Goal: Communication & Community: Ask a question

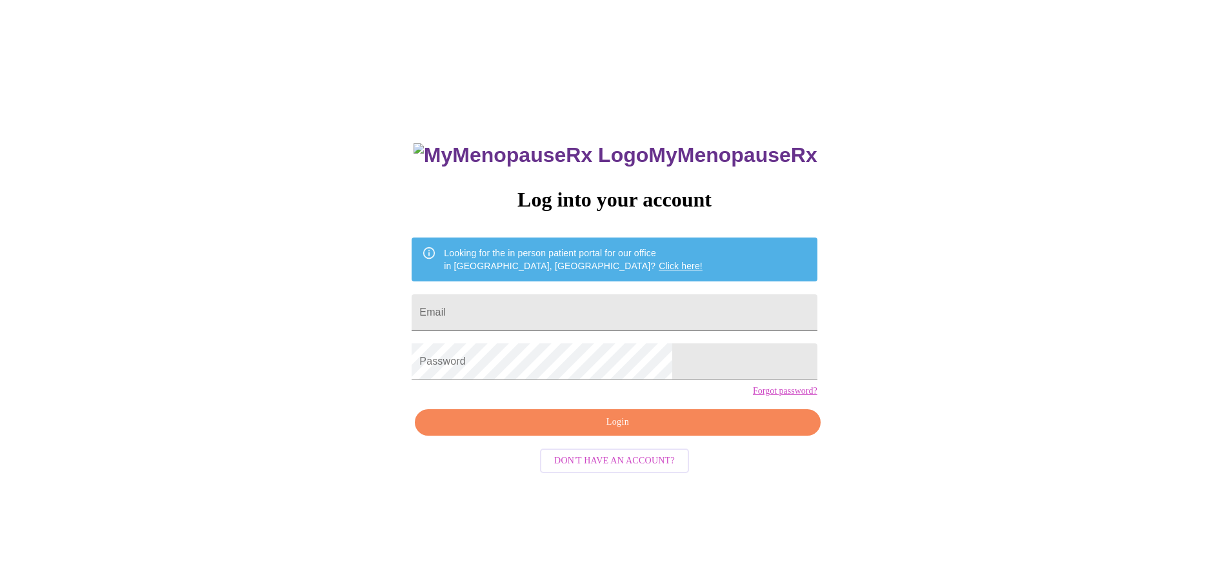
click at [537, 312] on input "Email" at bounding box center [614, 312] width 405 height 36
type input "[EMAIL_ADDRESS][DOMAIN_NAME]"
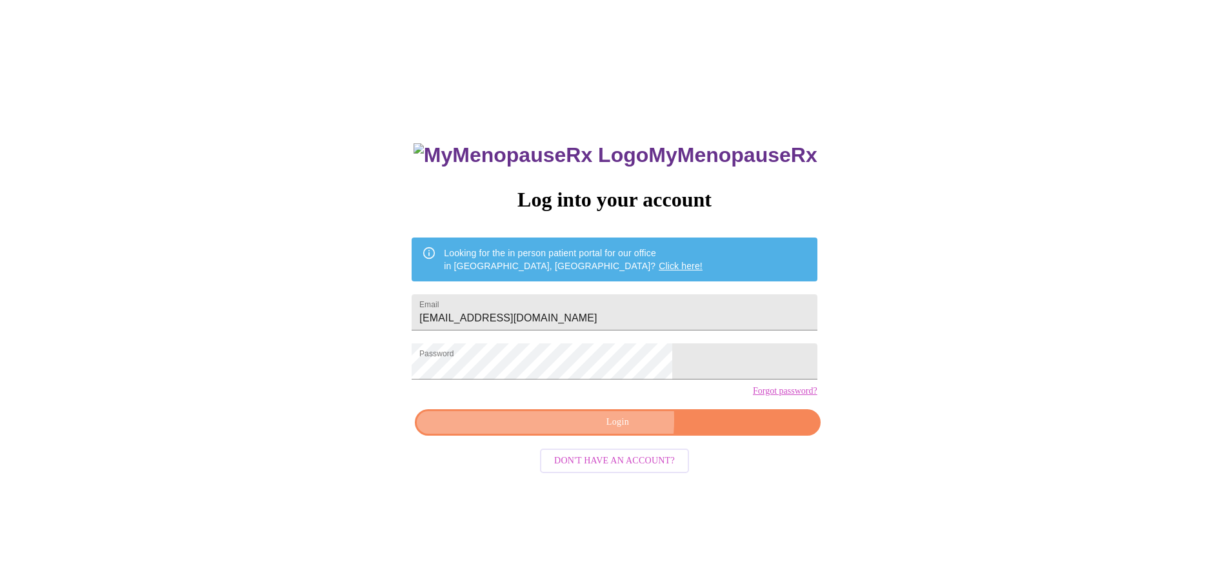
click at [574, 430] on span "Login" at bounding box center [617, 422] width 375 height 16
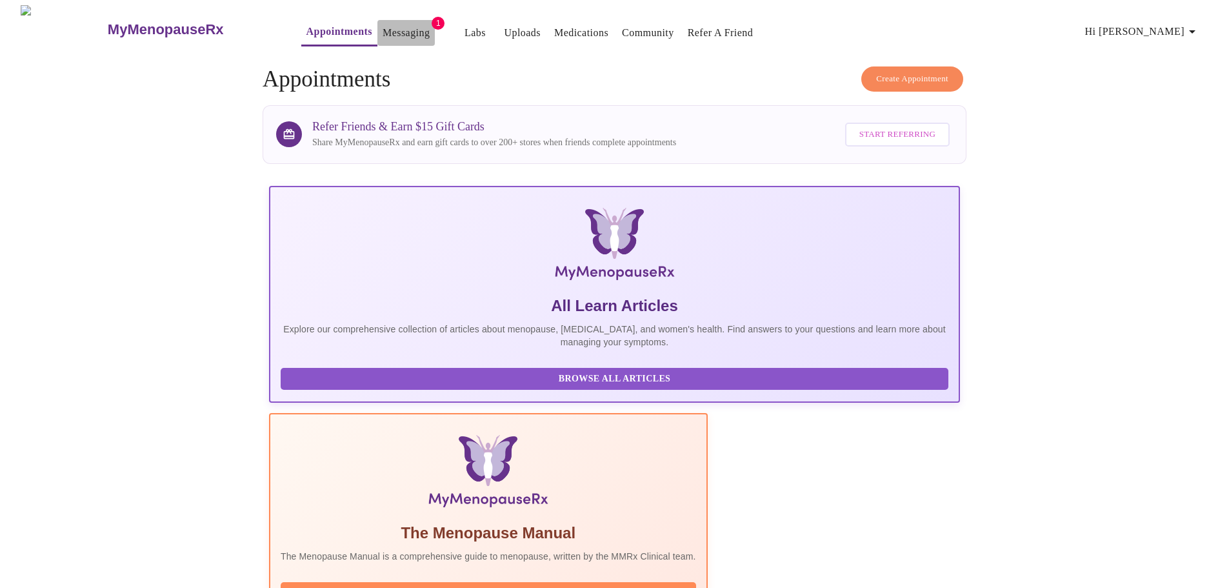
click at [383, 27] on link "Messaging" at bounding box center [406, 33] width 47 height 18
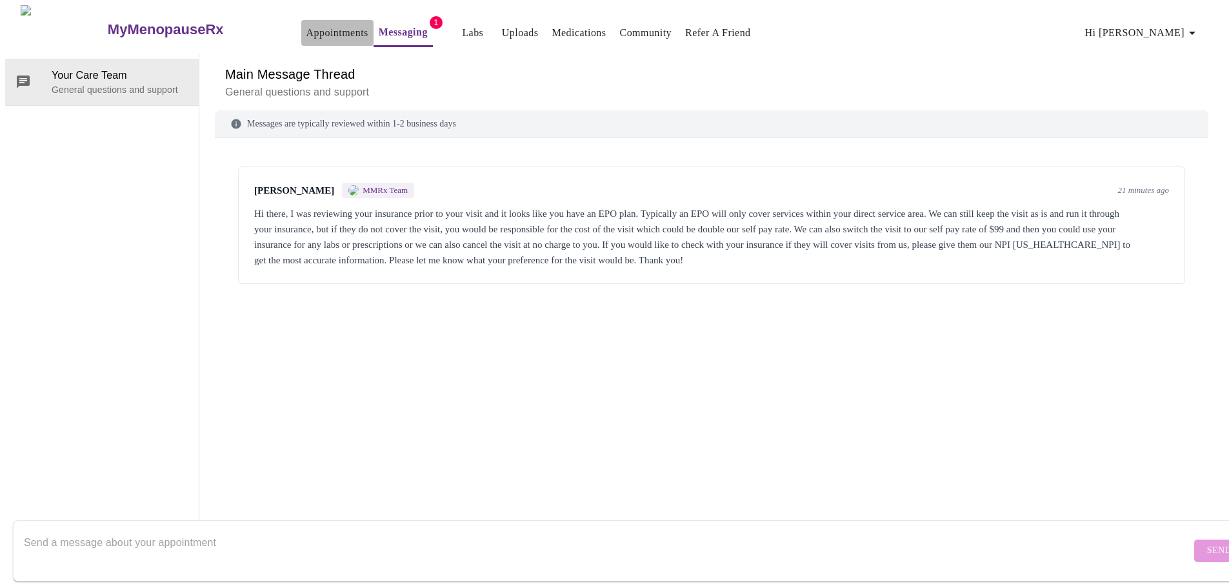
click at [306, 28] on link "Appointments" at bounding box center [337, 33] width 62 height 18
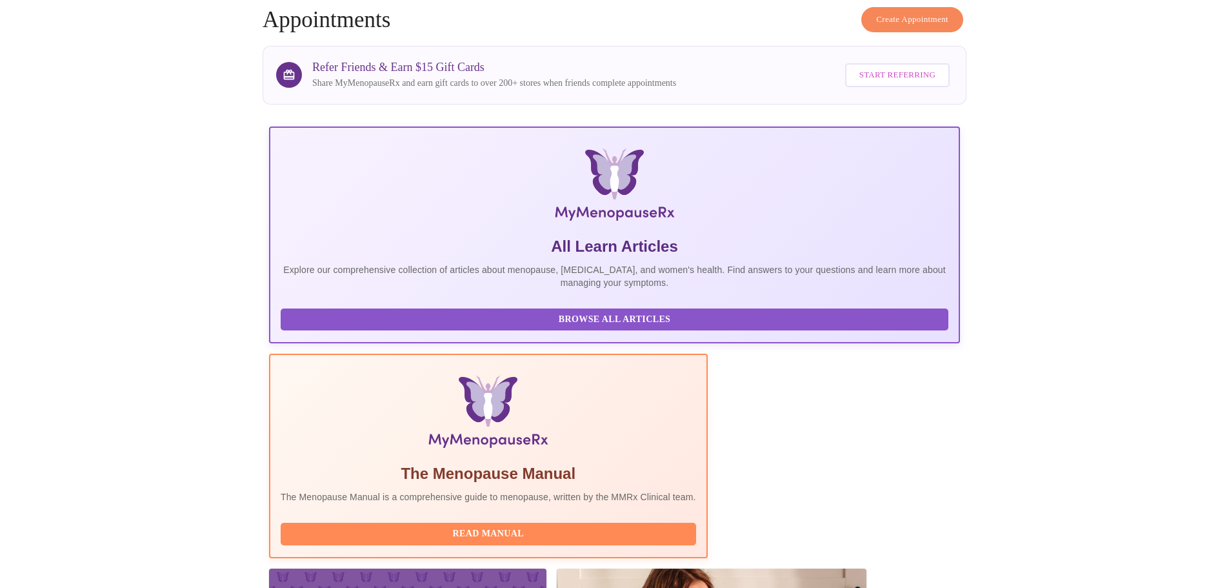
scroll to position [119, 0]
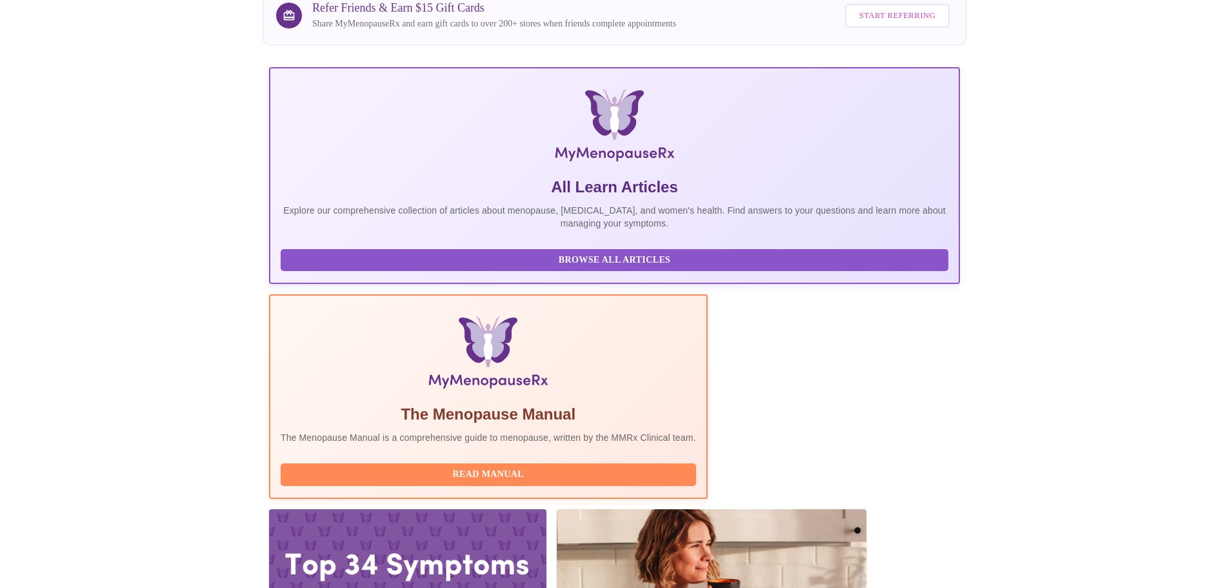
drag, startPoint x: 454, startPoint y: 408, endPoint x: 359, endPoint y: 404, distance: 94.3
copy h3 "[PERSON_NAME]"
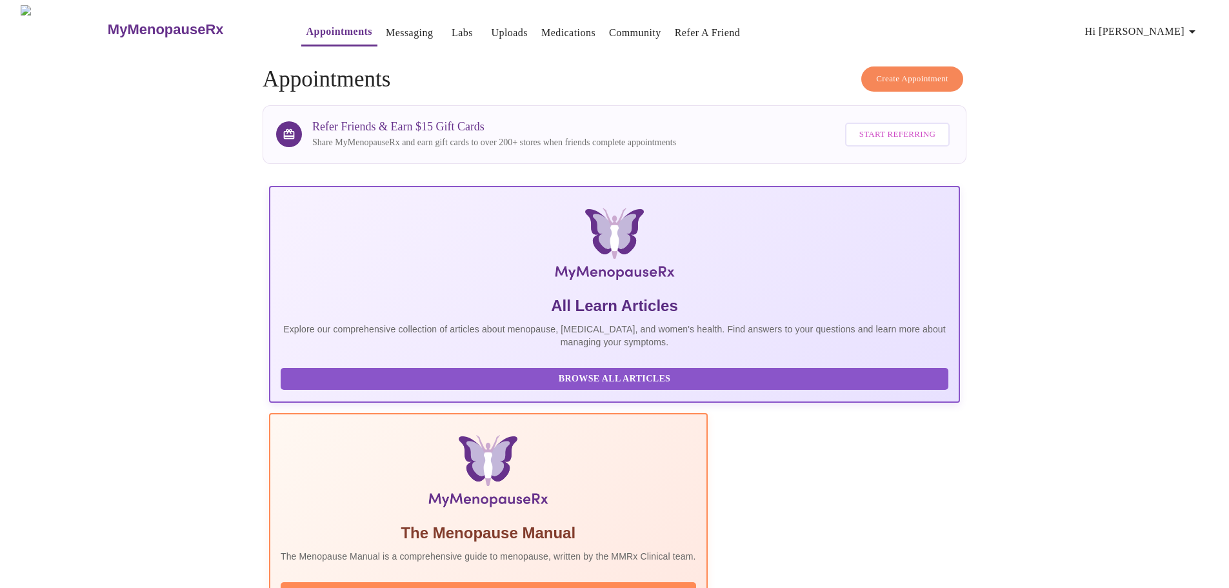
click at [386, 25] on link "Messaging" at bounding box center [409, 33] width 47 height 18
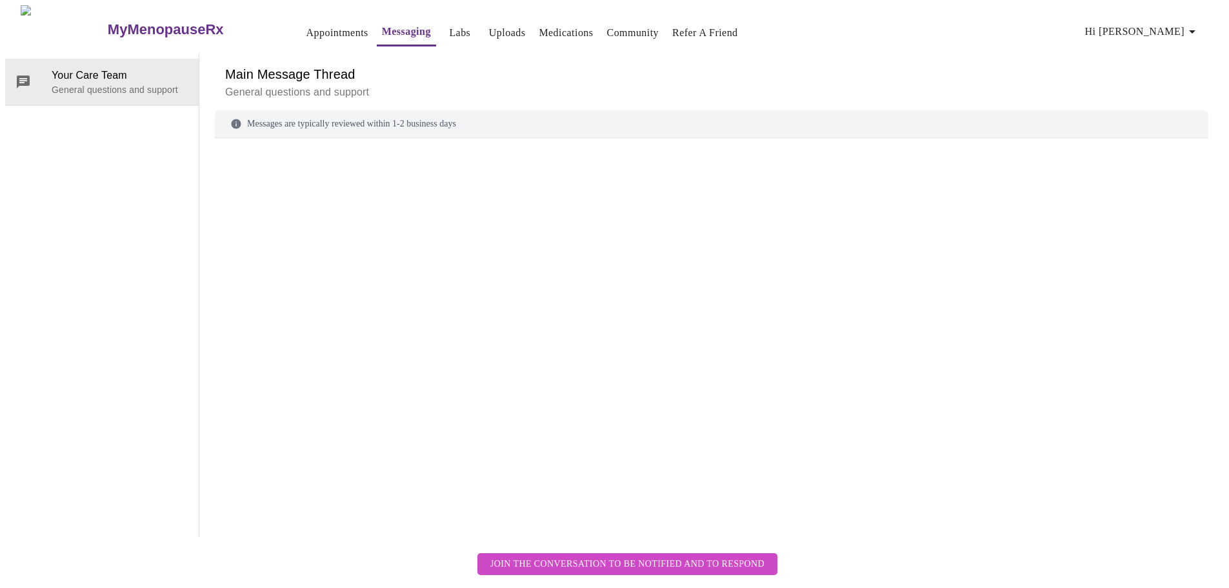
scroll to position [48, 0]
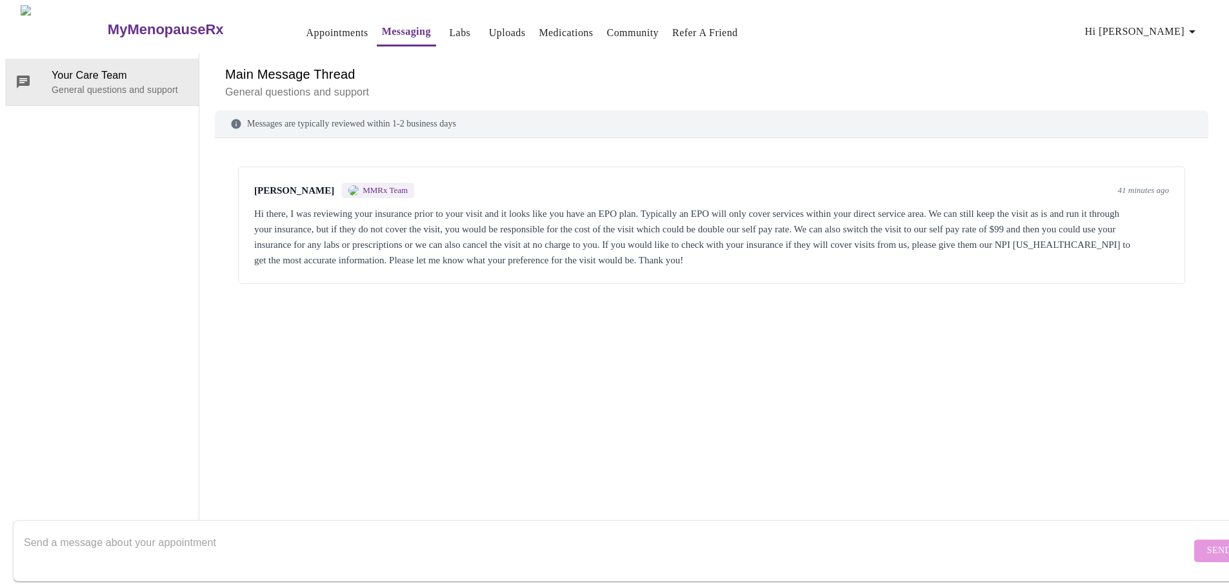
click at [636, 549] on textarea "Send a message about your appointment" at bounding box center [607, 550] width 1167 height 41
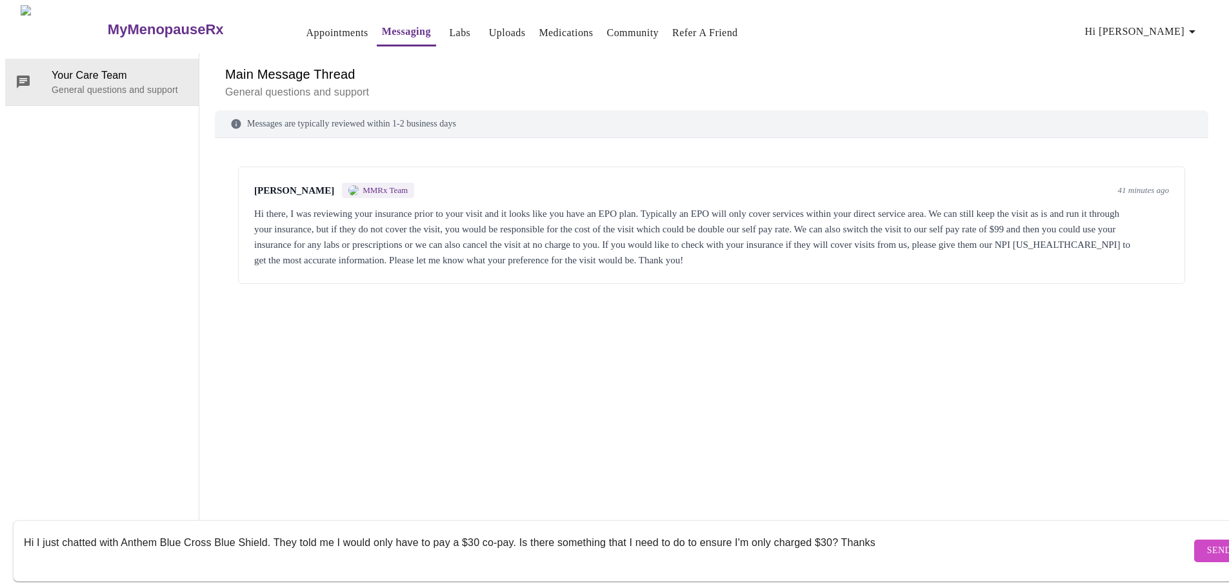
type textarea "Hi I just chatted with Anthem Blue Cross Blue Shield. They told me I would only…"
click at [1207, 543] on span "Send" at bounding box center [1219, 551] width 25 height 16
